Goal: Transaction & Acquisition: Purchase product/service

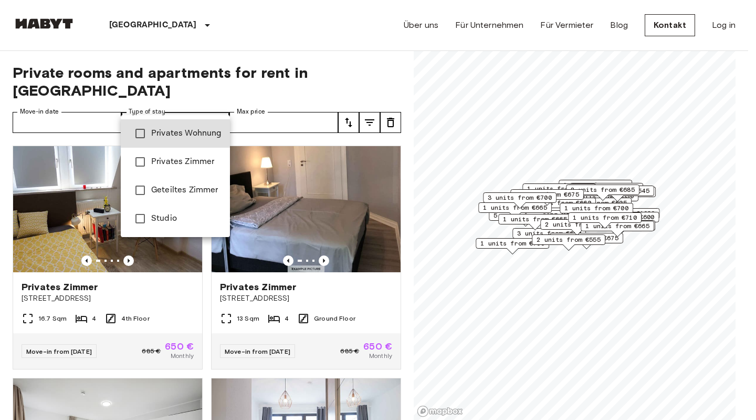
click at [181, 142] on li "Privates Wohnung" at bounding box center [175, 133] width 109 height 28
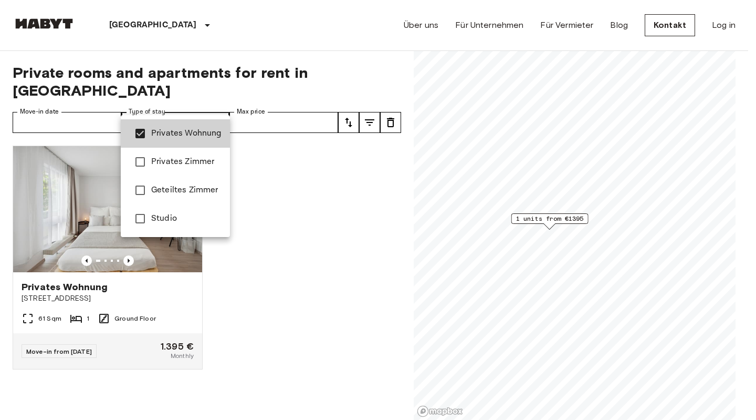
click at [186, 223] on span "Studio" at bounding box center [186, 218] width 70 height 13
type input "**********"
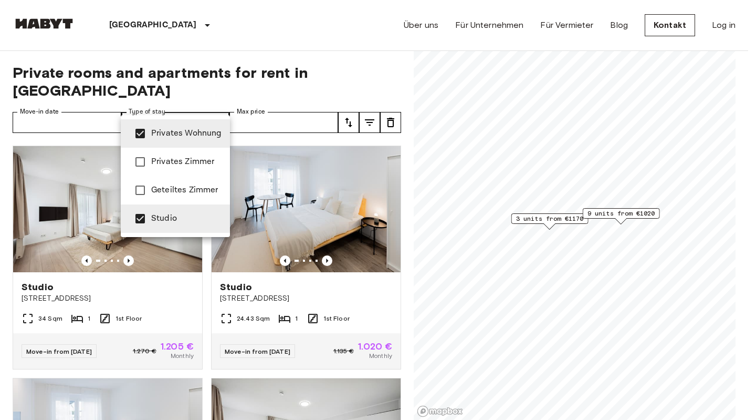
click at [331, 50] on div at bounding box center [378, 210] width 756 height 420
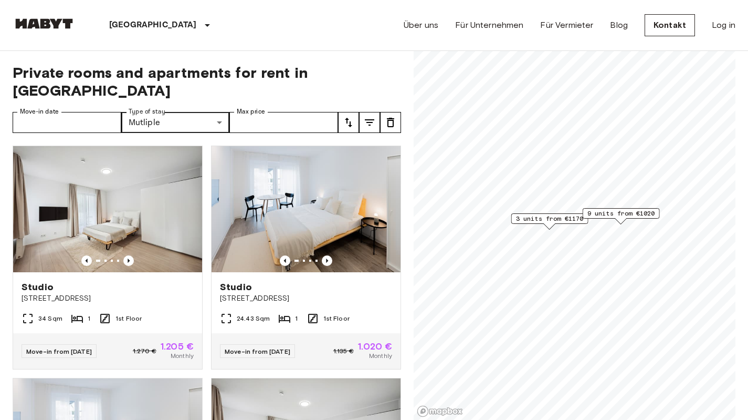
click at [322, 255] on icon "Previous image" at bounding box center [327, 260] width 11 height 11
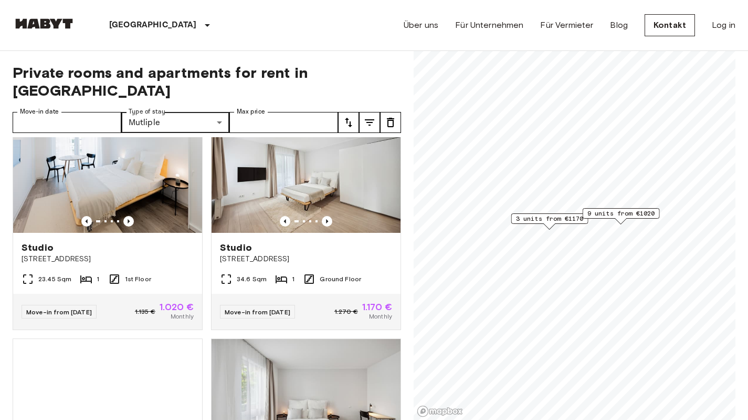
scroll to position [259, 0]
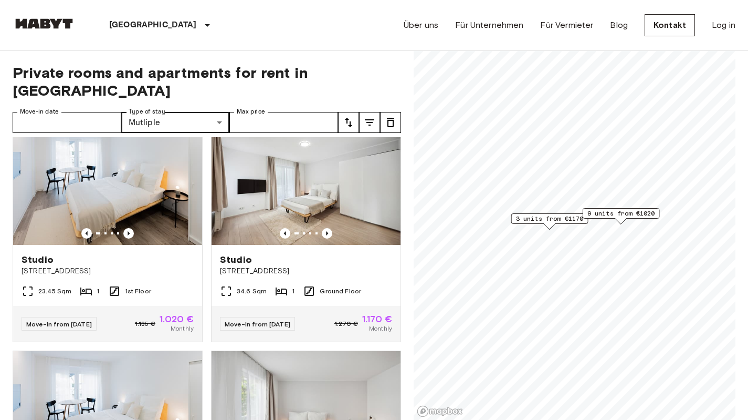
click at [323, 228] on icon "Previous image" at bounding box center [327, 233] width 11 height 11
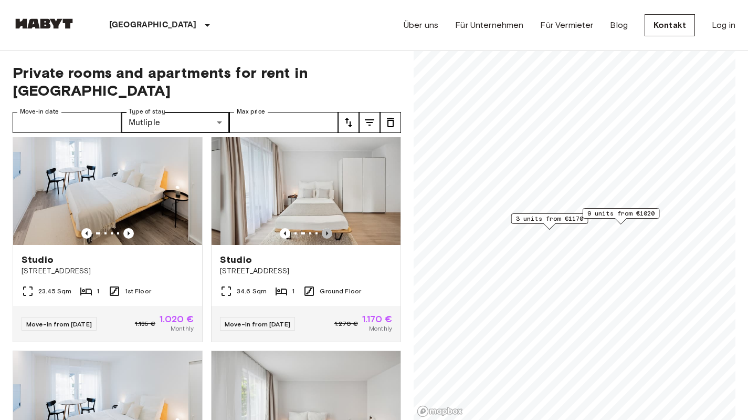
click at [323, 228] on icon "Previous image" at bounding box center [327, 233] width 11 height 11
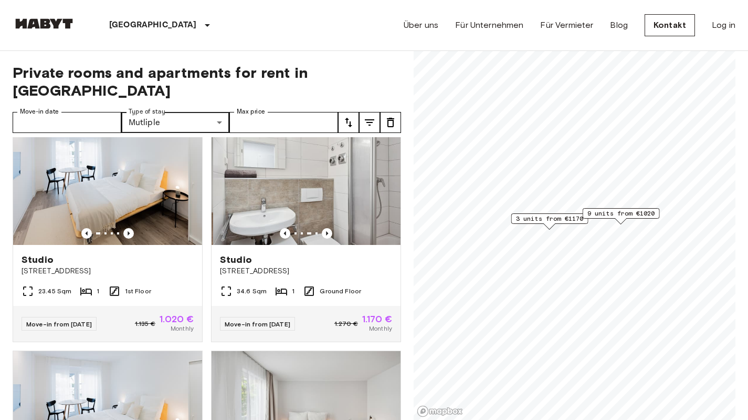
click at [323, 228] on icon "Previous image" at bounding box center [327, 233] width 11 height 11
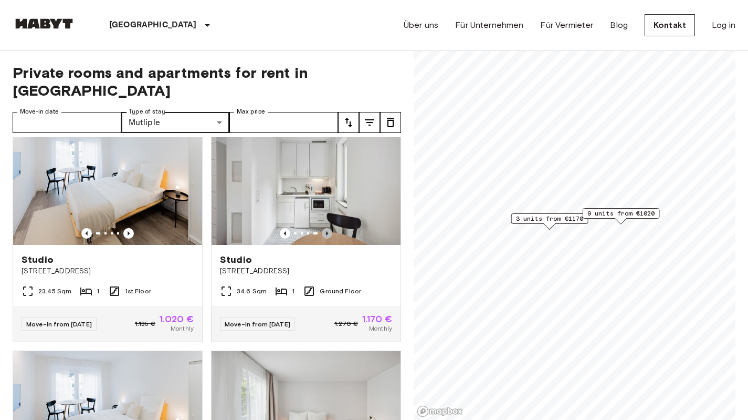
click at [323, 228] on icon "Previous image" at bounding box center [327, 233] width 11 height 11
